Goal: Find specific page/section: Find specific page/section

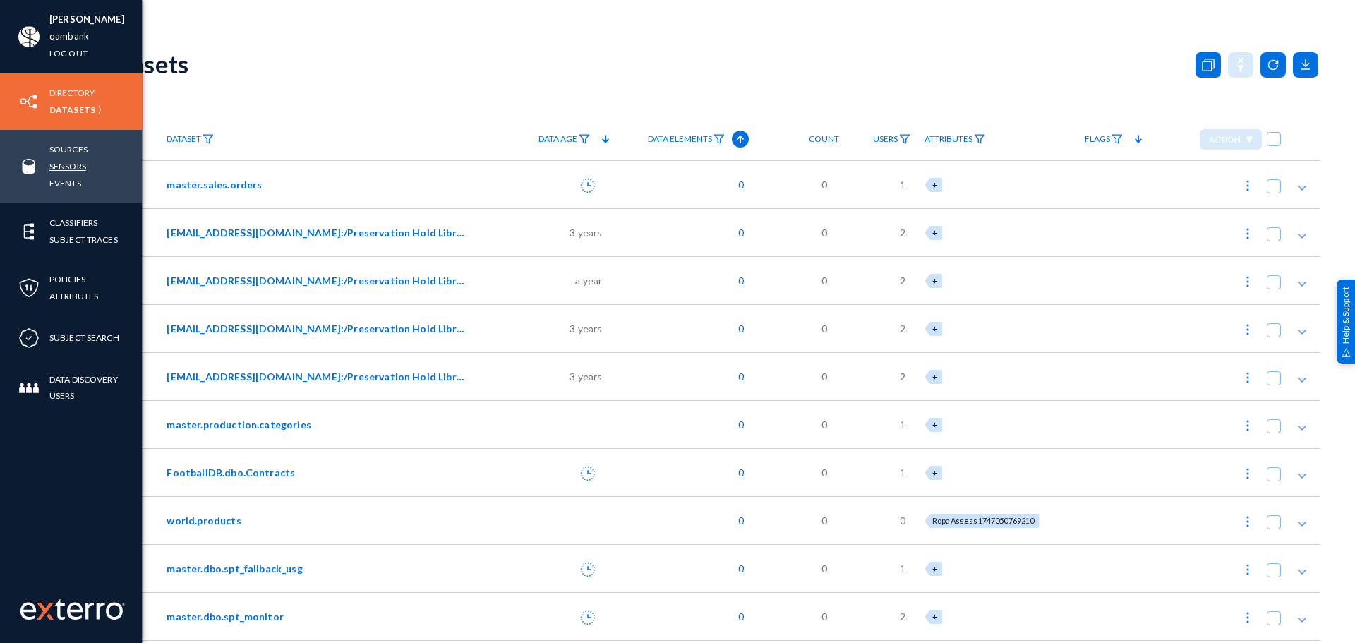
click at [69, 166] on link "Sensors" at bounding box center [67, 166] width 37 height 16
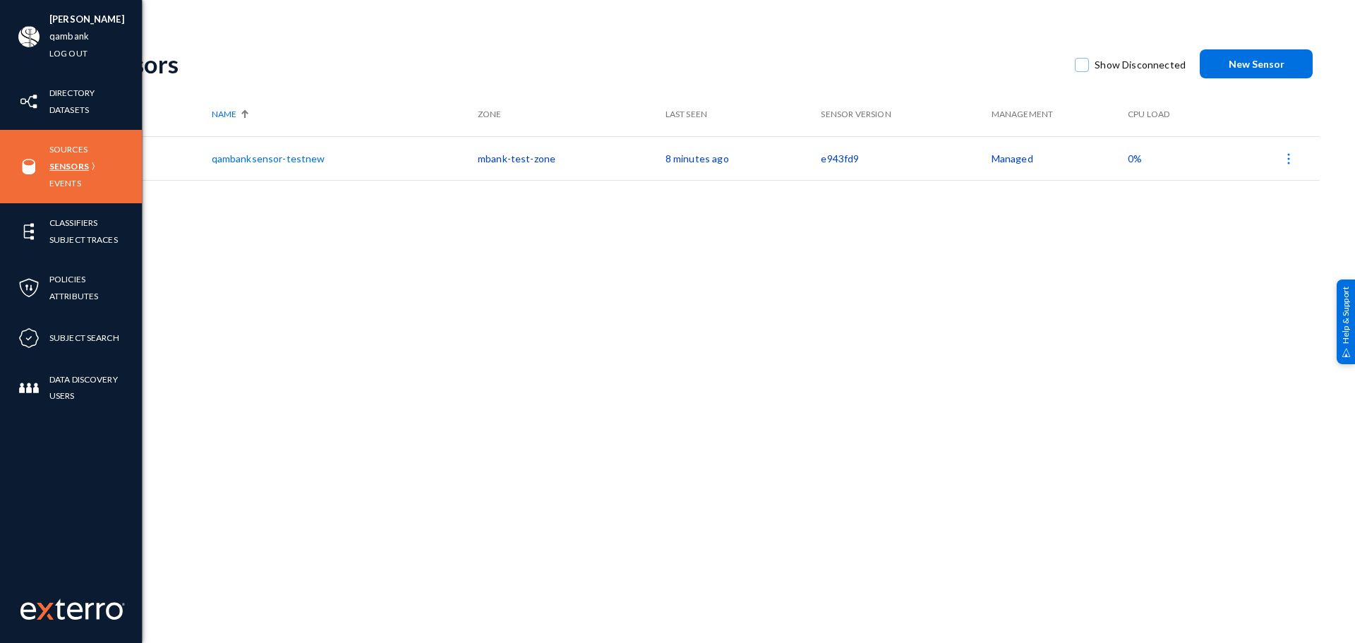
click at [70, 162] on link "Sensors" at bounding box center [69, 166] width 40 height 16
click at [59, 150] on link "Sources" at bounding box center [68, 149] width 38 height 16
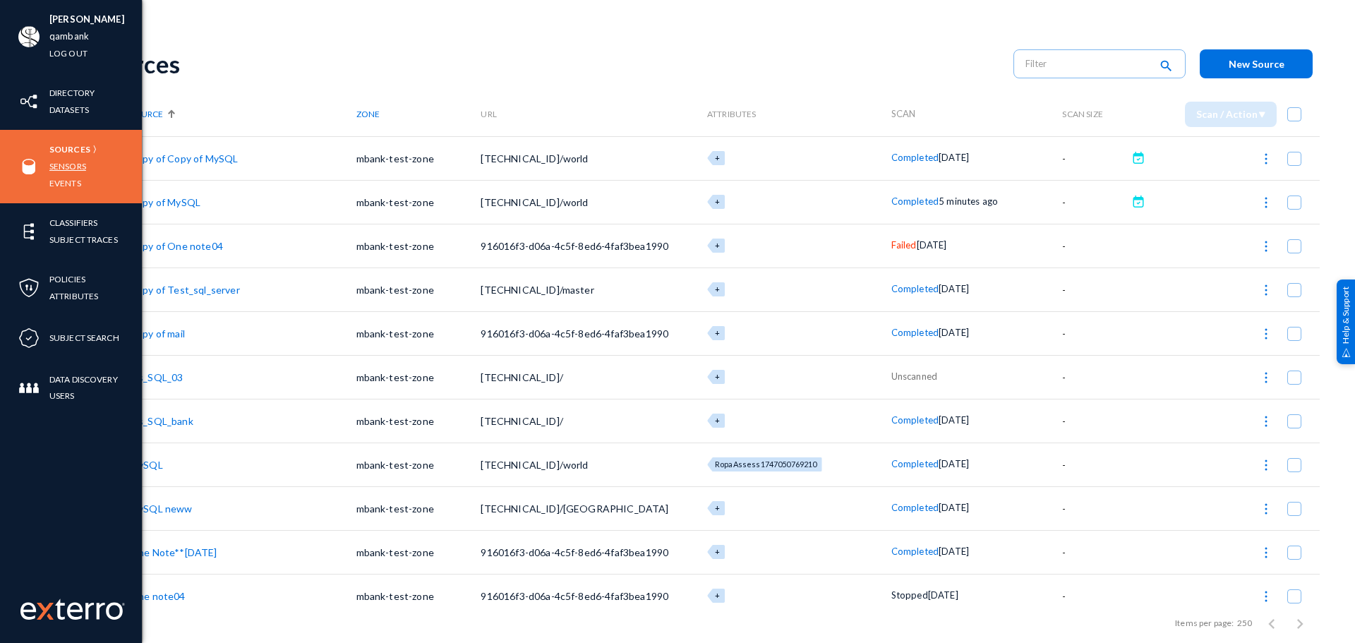
click at [60, 159] on link "Sensors" at bounding box center [67, 166] width 37 height 16
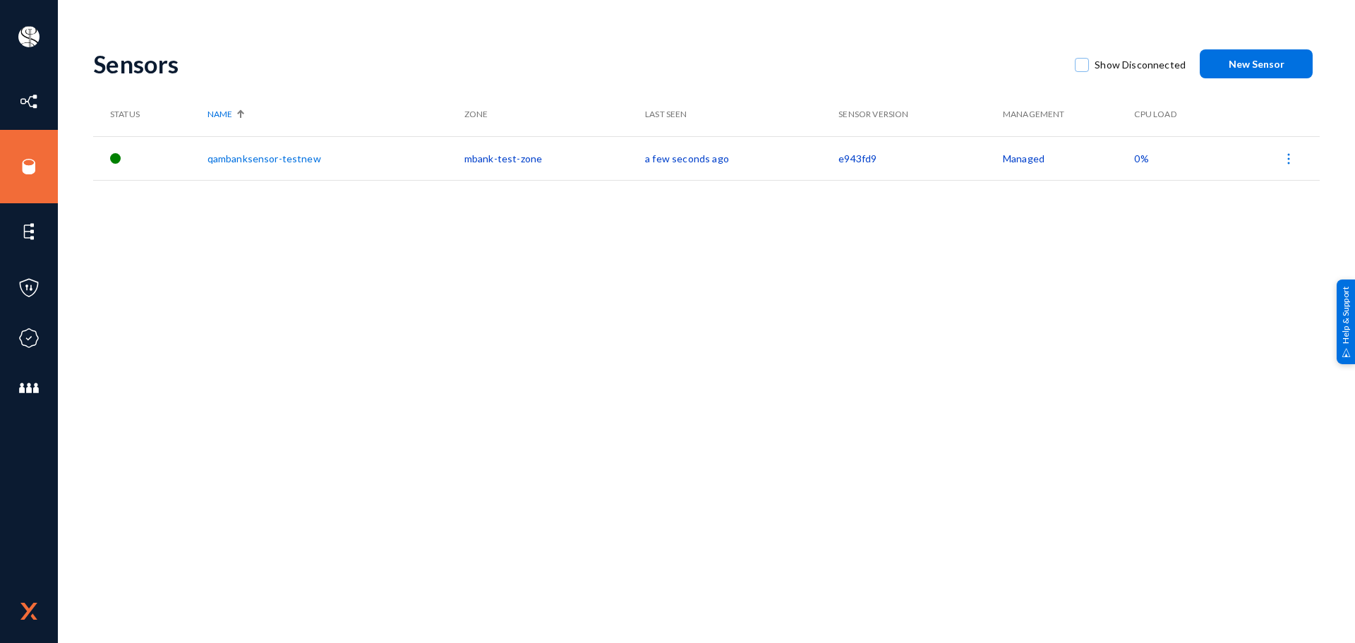
click at [246, 161] on link "qambanksensor-testnew" at bounding box center [264, 158] width 114 height 12
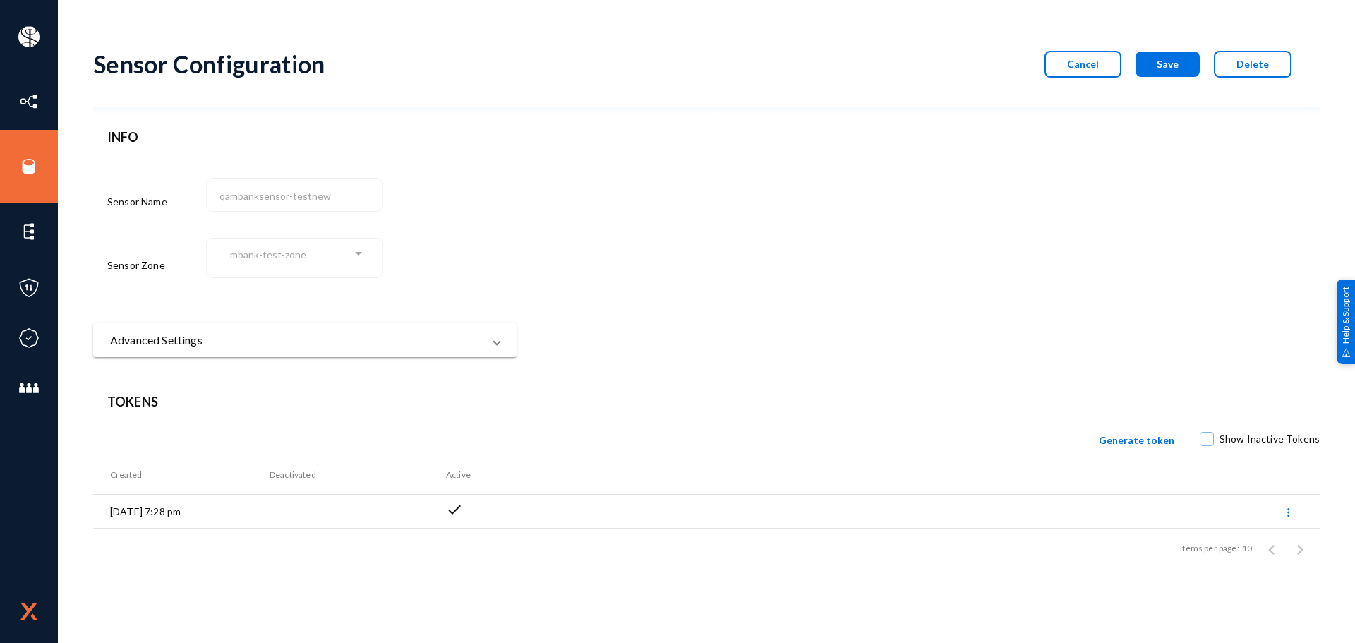
click at [478, 238] on div "mbank-test-zone" at bounding box center [354, 265] width 296 height 59
click at [448, 335] on mat-panel-title "Advanced Settings" at bounding box center [296, 340] width 373 height 17
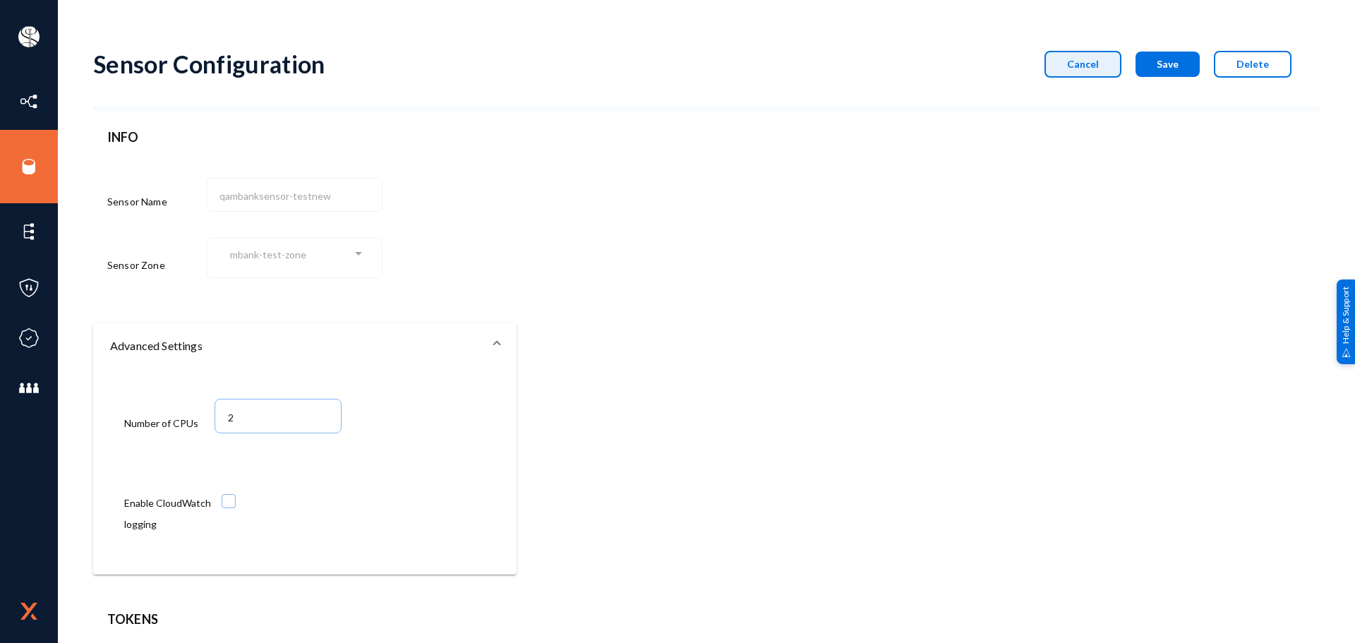
click at [1098, 56] on button "Cancel" at bounding box center [1082, 64] width 77 height 27
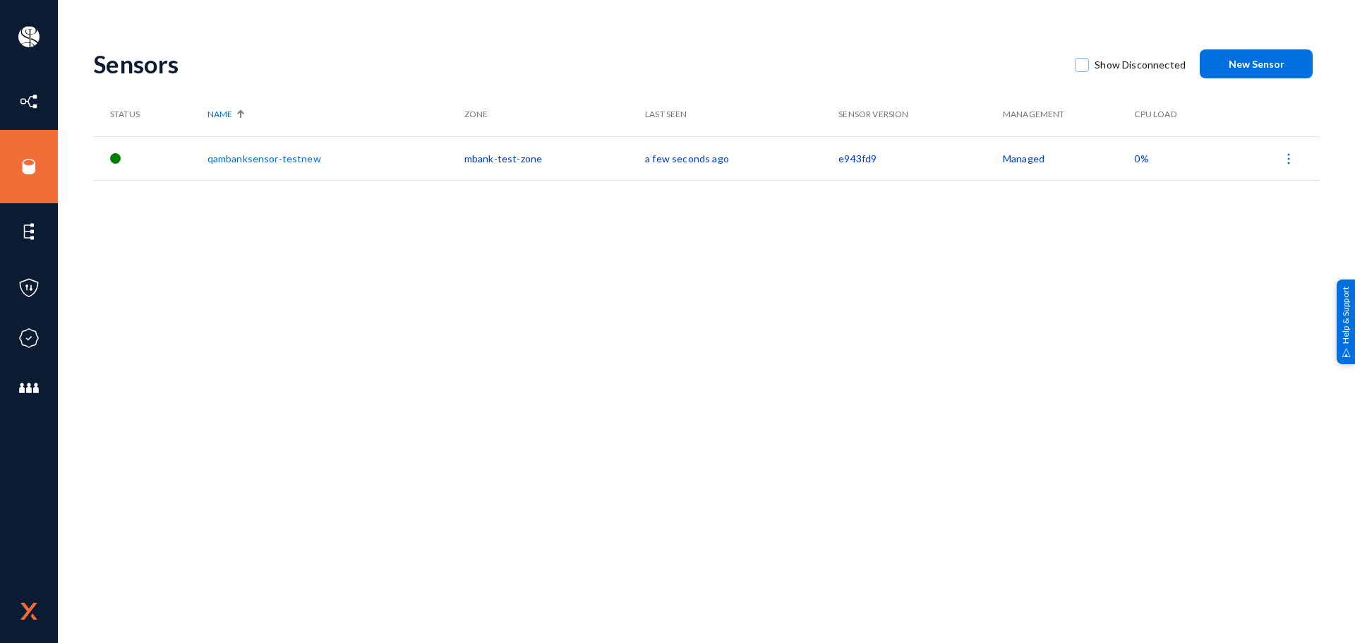
click at [370, 24] on div "[PERSON_NAME] qambank Log out Directory Datasets Sources Sensors Events Classif…" at bounding box center [677, 321] width 1355 height 643
